Goal: Navigation & Orientation: Find specific page/section

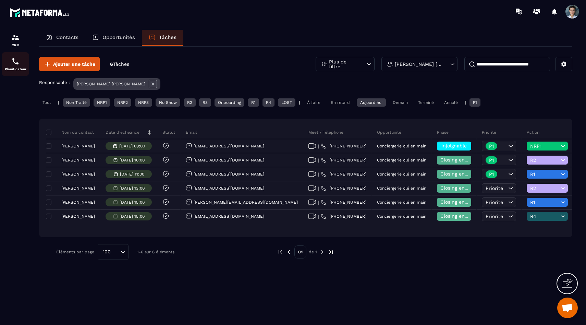
click at [21, 67] on div "Planificateur" at bounding box center [15, 64] width 27 height 14
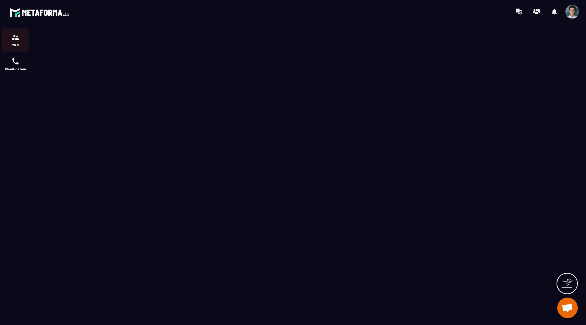
click at [12, 36] on img at bounding box center [15, 37] width 8 height 8
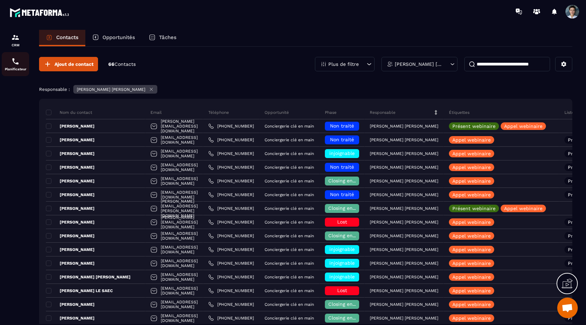
click at [17, 66] on div "Planificateur" at bounding box center [15, 64] width 27 height 14
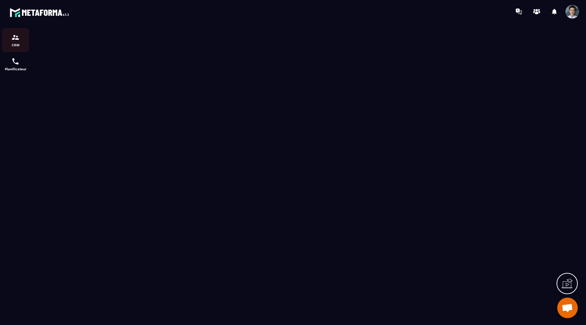
click at [10, 39] on div "CRM" at bounding box center [15, 40] width 27 height 14
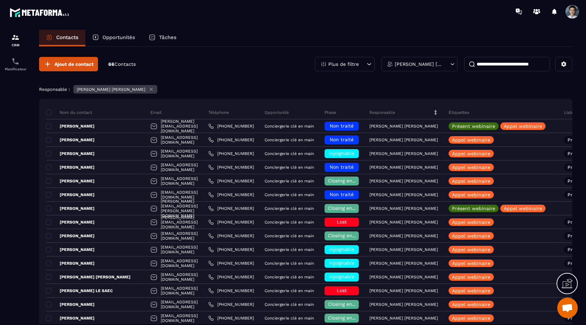
click at [172, 42] on div "Tâches" at bounding box center [162, 38] width 41 height 16
